Goal: Transaction & Acquisition: Purchase product/service

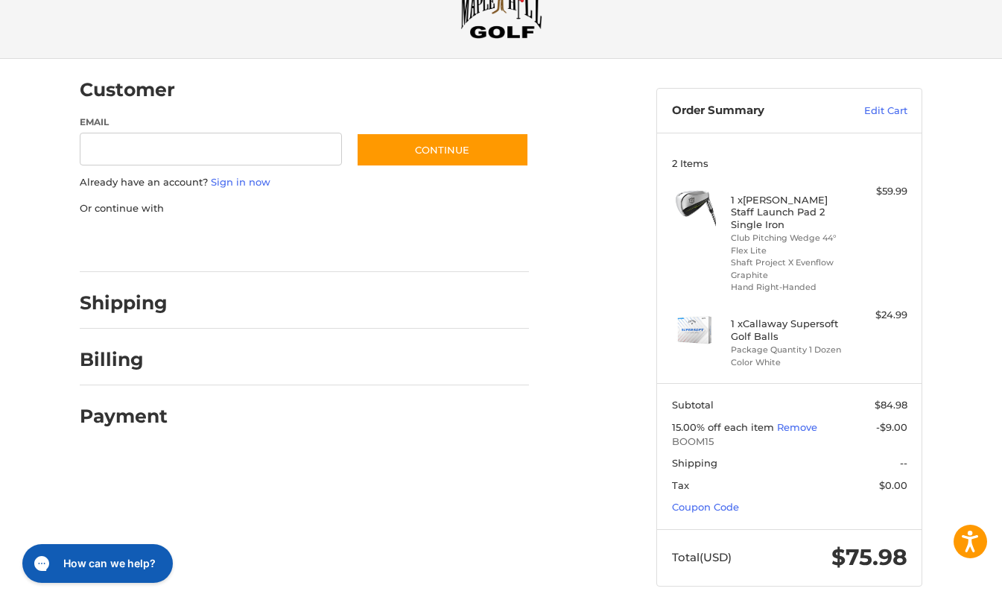
click at [0, 602] on div at bounding box center [0, 615] width 0 height 0
click at [245, 161] on input "Email" at bounding box center [211, 150] width 262 height 34
click at [264, 152] on input "Email" at bounding box center [211, 150] width 262 height 34
type input "**********"
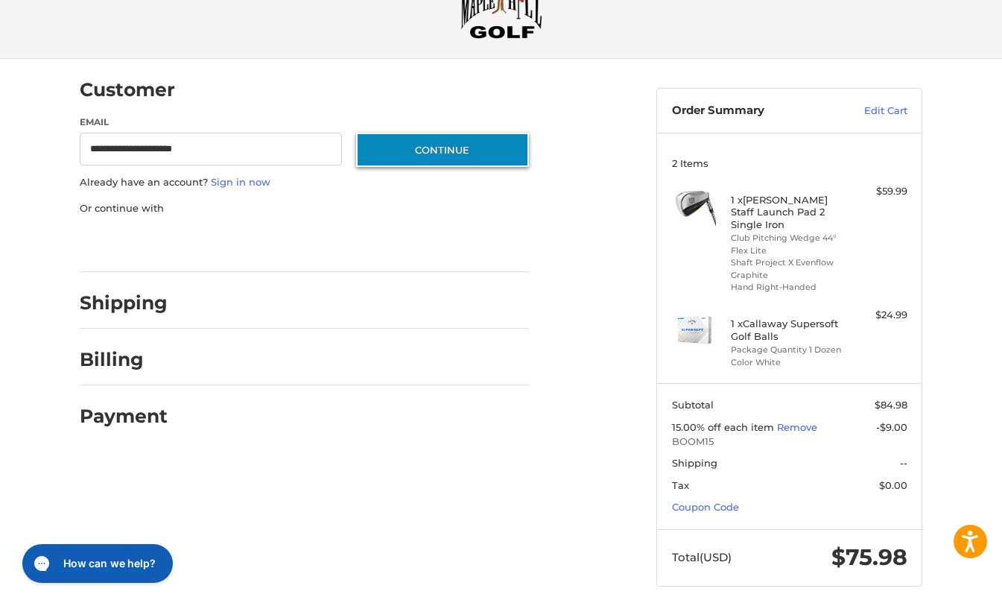
click at [436, 158] on button "Continue" at bounding box center [442, 150] width 173 height 34
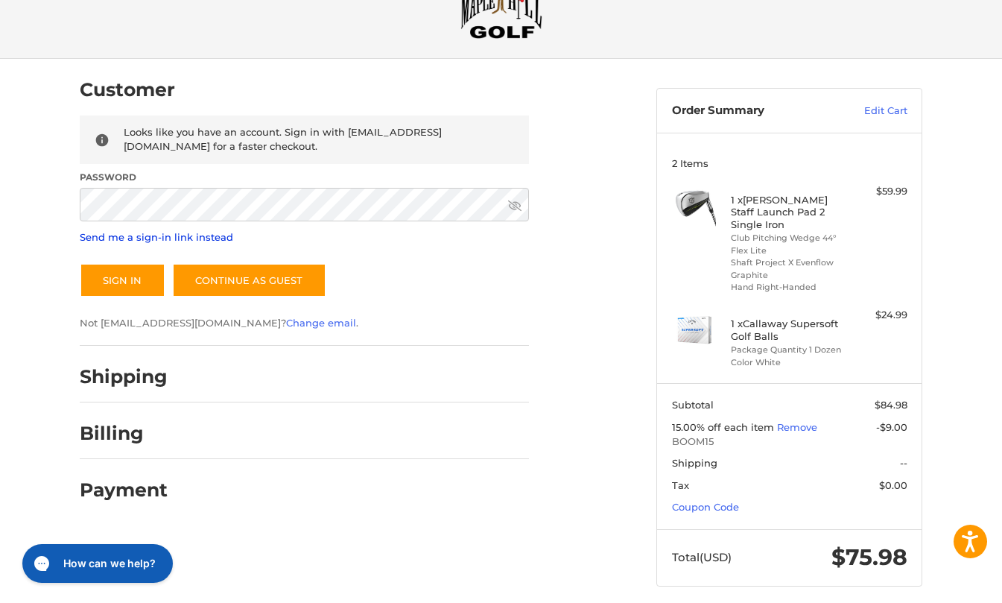
click at [103, 232] on link "Send me a sign-in link instead" at bounding box center [156, 237] width 153 height 12
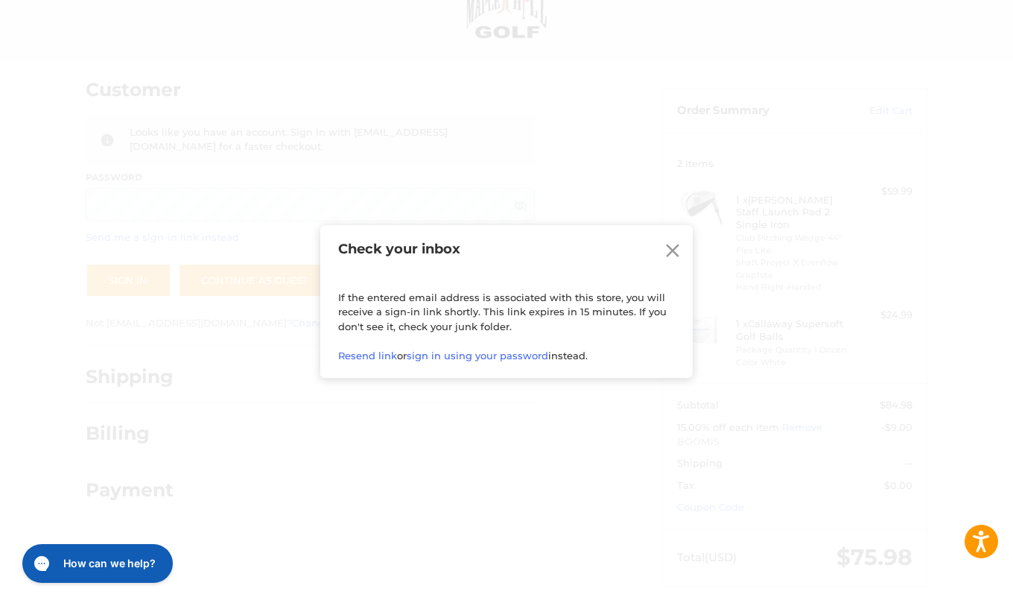
click at [671, 248] on icon at bounding box center [672, 250] width 22 height 22
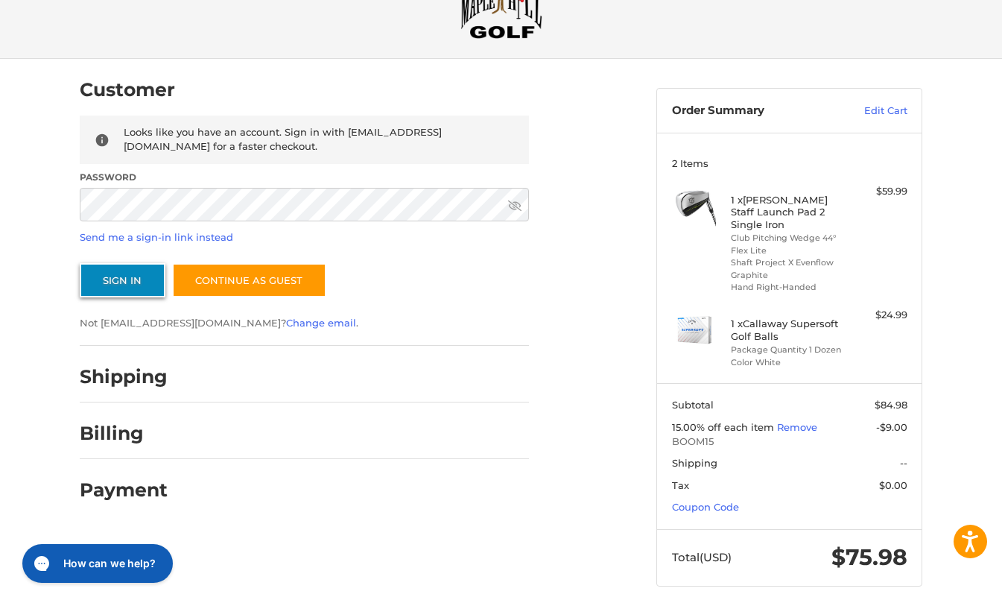
click at [120, 287] on button "Sign In" at bounding box center [123, 280] width 86 height 34
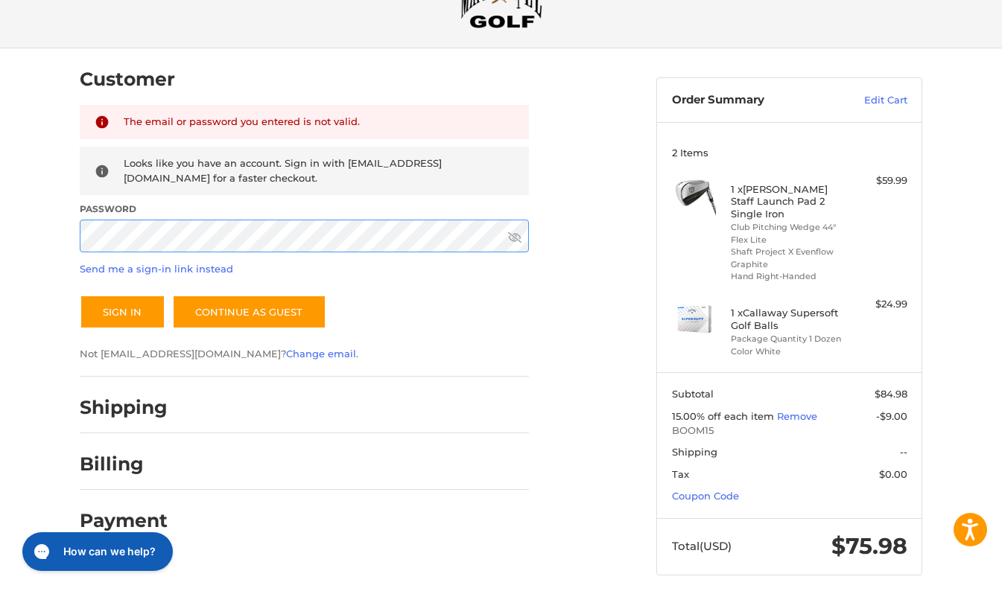
scroll to position [72, 0]
click at [56, 227] on div "Customer Returning Customer The email or password you entered is not valid. Loo…" at bounding box center [501, 326] width 894 height 556
click at [80, 294] on button "Sign In" at bounding box center [123, 311] width 86 height 34
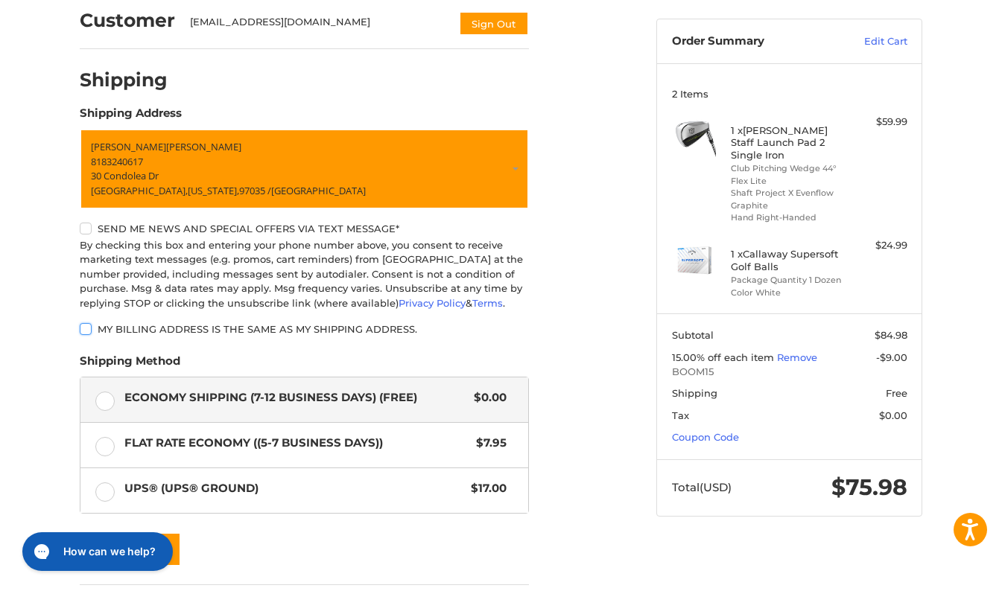
scroll to position [254, 0]
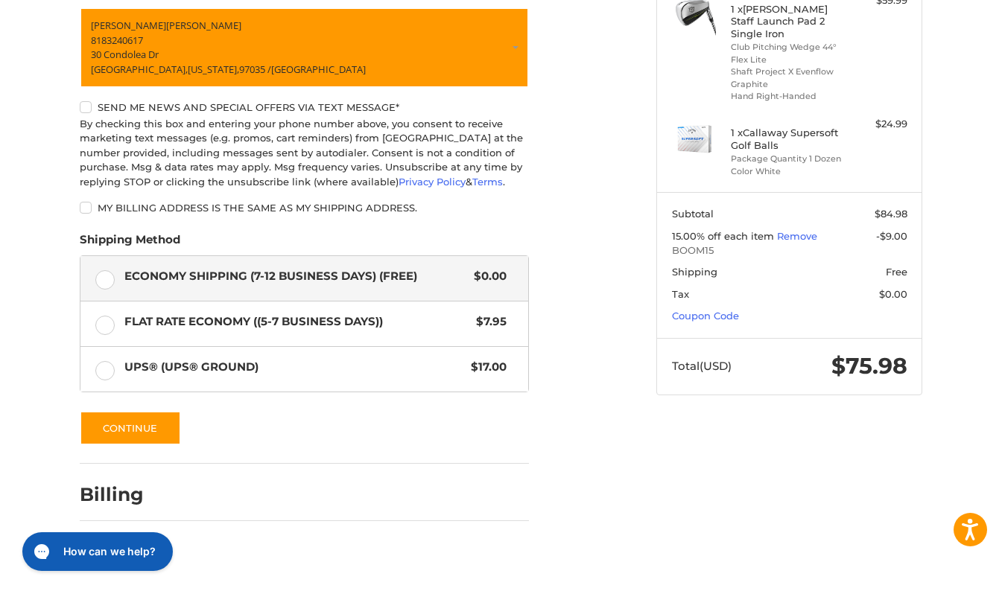
click at [89, 107] on label "Send me news and special offers via text message*" at bounding box center [304, 107] width 449 height 12
click at [135, 432] on button "Continue" at bounding box center [130, 428] width 101 height 34
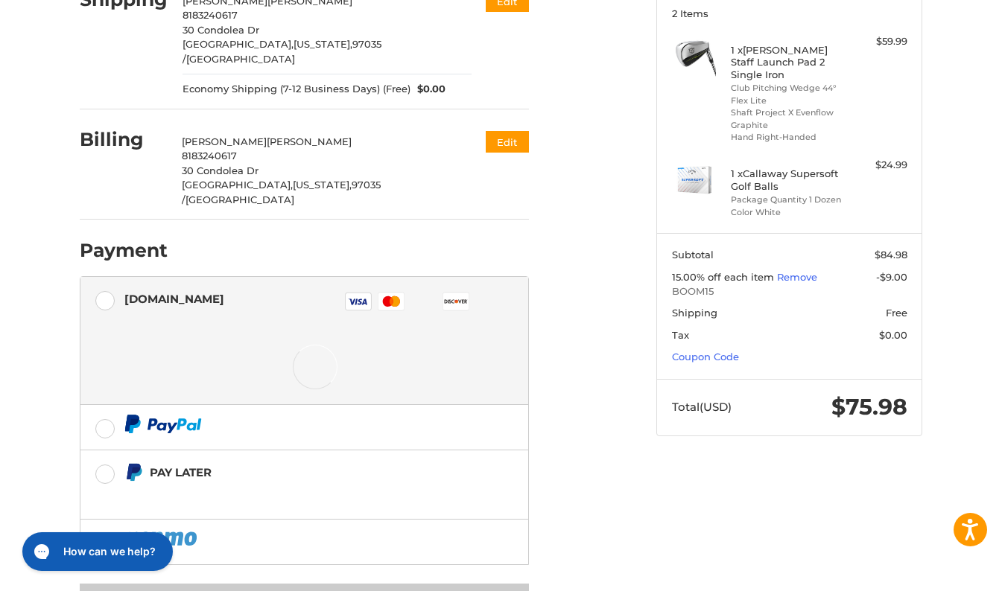
scroll to position [250, 0]
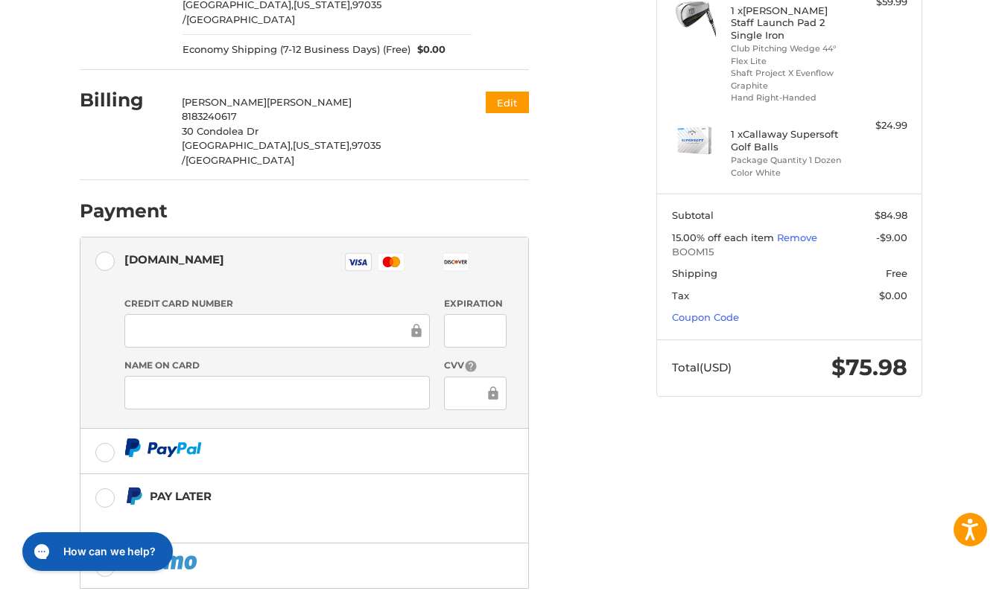
click at [252, 314] on div at bounding box center [276, 331] width 305 height 34
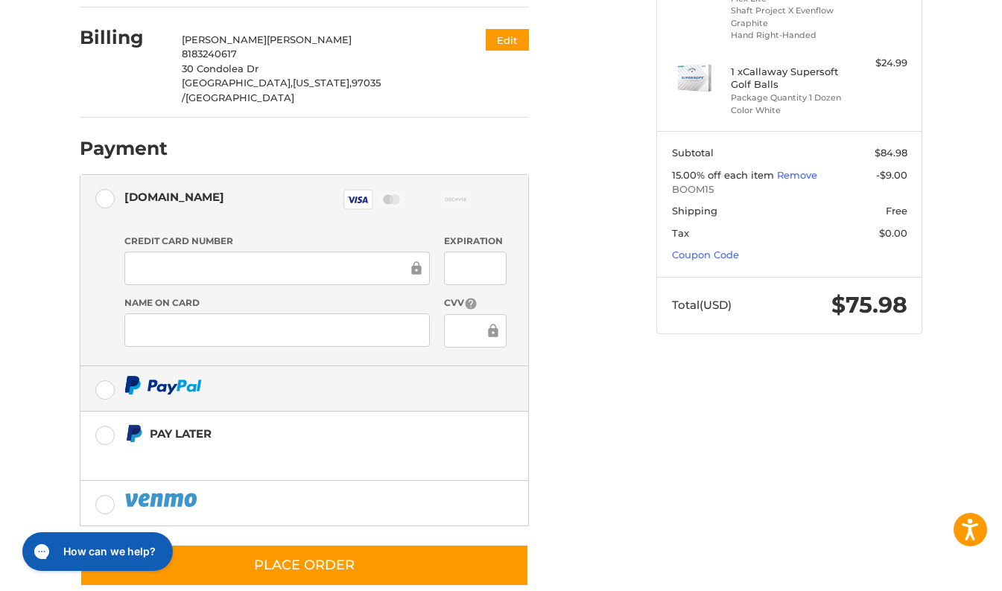
scroll to position [313, 0]
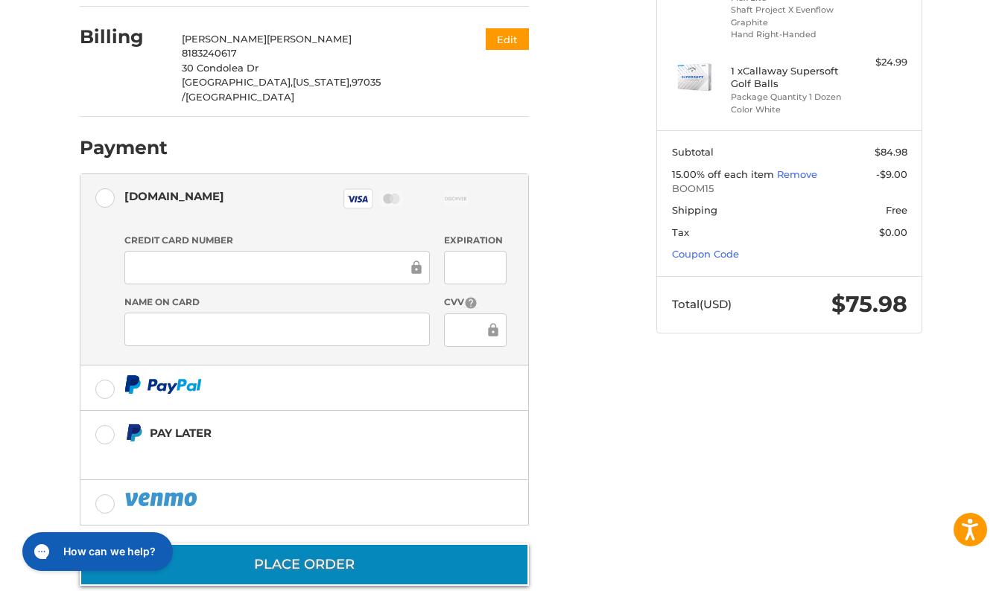
click at [317, 544] on button "Place Order" at bounding box center [304, 565] width 449 height 42
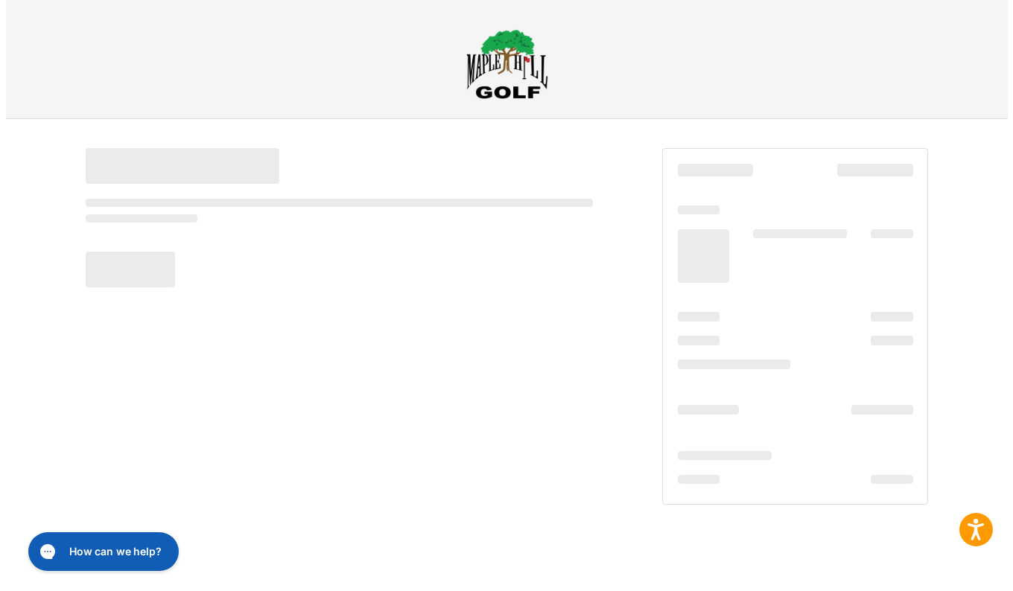
scroll to position [0, 0]
